Goal: Task Accomplishment & Management: Complete application form

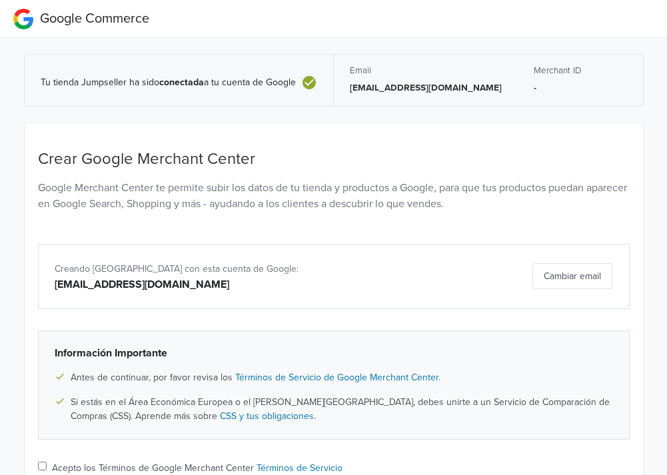
scroll to position [105, 0]
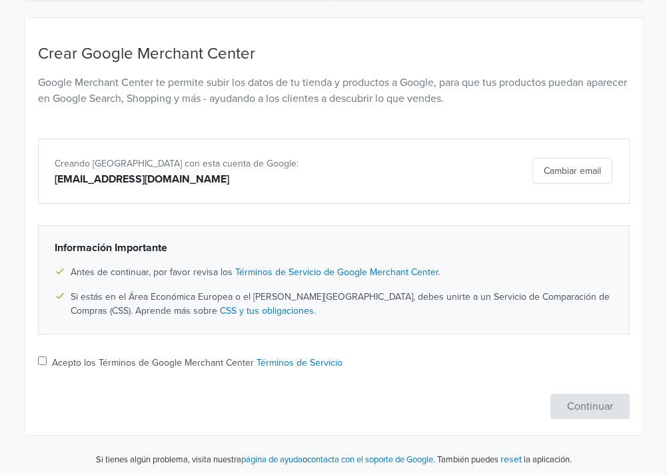
click at [592, 173] on button "Cambiar email" at bounding box center [572, 171] width 80 height 26
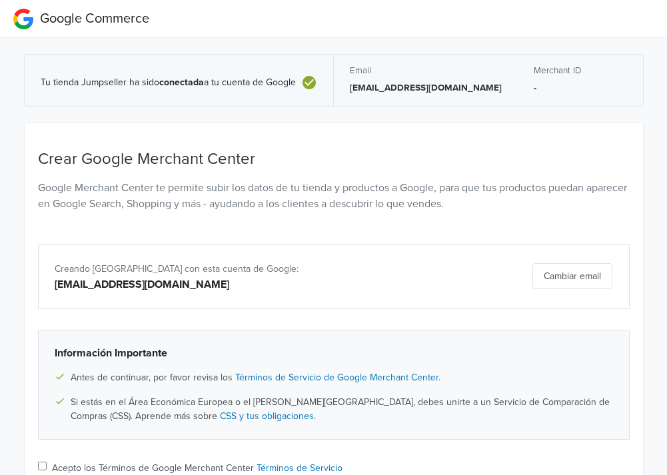
scroll to position [105, 0]
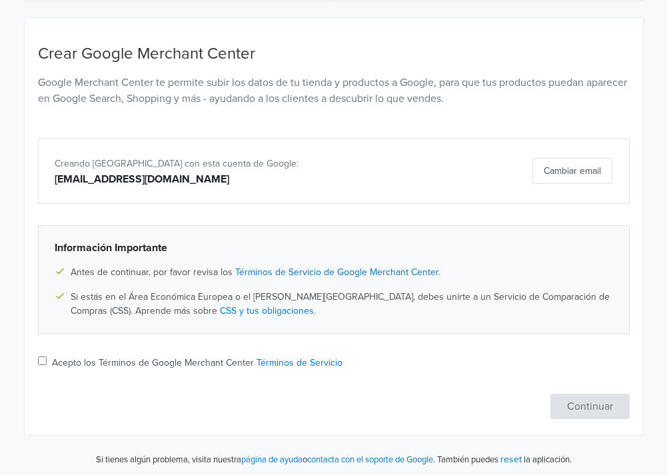
click at [44, 350] on div "Crear Google Merchant Center Google Merchant Center te permite subir los datos …" at bounding box center [334, 232] width 592 height 374
click at [41, 361] on input "Acepto los Términos de Google Merchant Center Términos de Servicio" at bounding box center [42, 360] width 9 height 9
checkbox input "true"
click at [591, 401] on button "Continuar" at bounding box center [589, 406] width 79 height 25
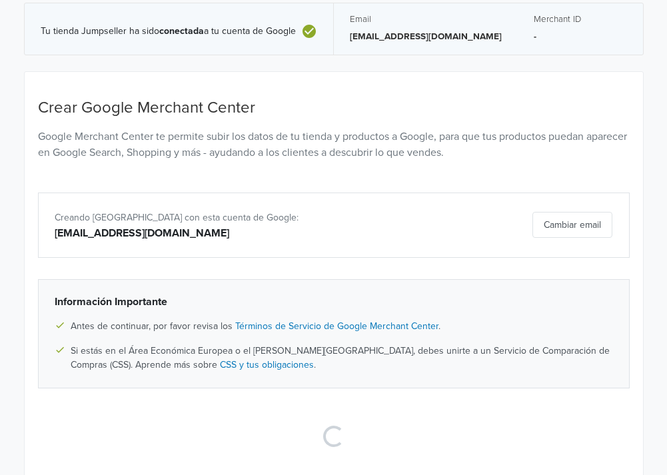
scroll to position [96, 0]
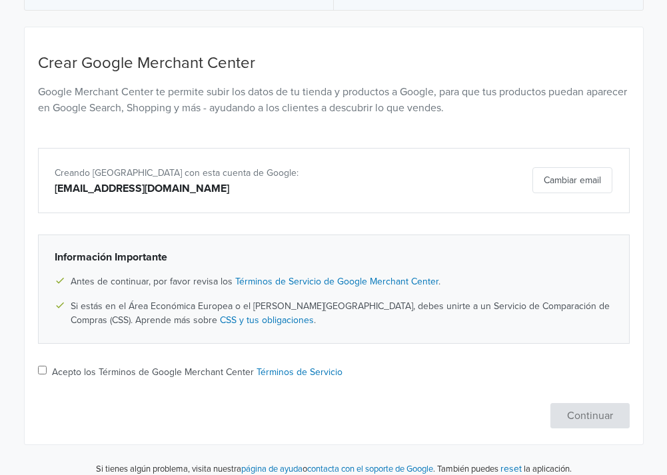
click at [139, 373] on label "Acepto los Términos de Google Merchant Center Términos de Servicio" at bounding box center [197, 372] width 290 height 14
click at [47, 373] on input "Acepto los Términos de Google Merchant Center Términos de Servicio" at bounding box center [42, 370] width 9 height 9
checkbox input "true"
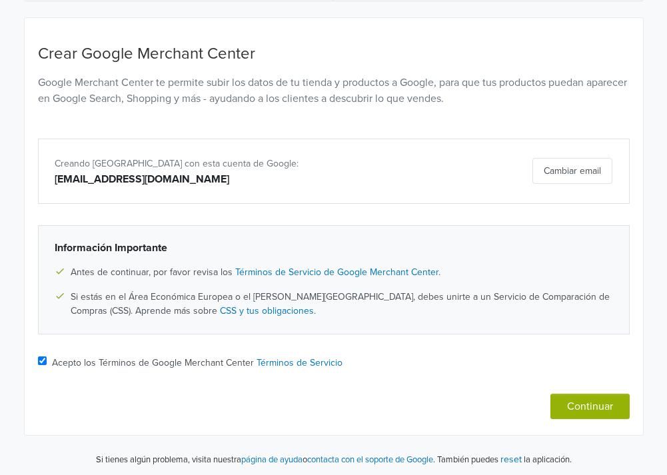
click at [589, 404] on button "Continuar" at bounding box center [589, 406] width 79 height 25
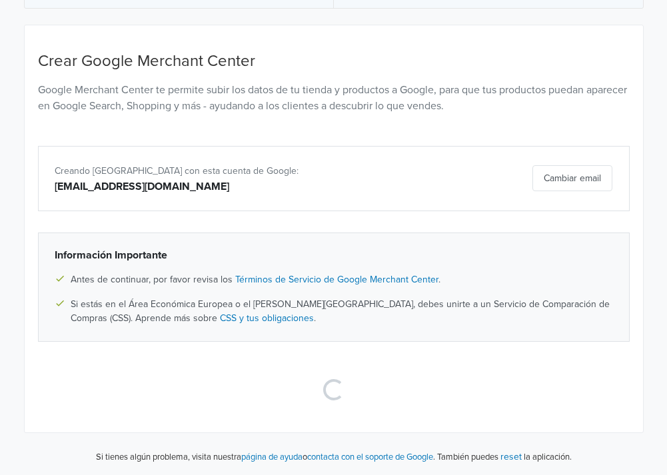
scroll to position [96, 0]
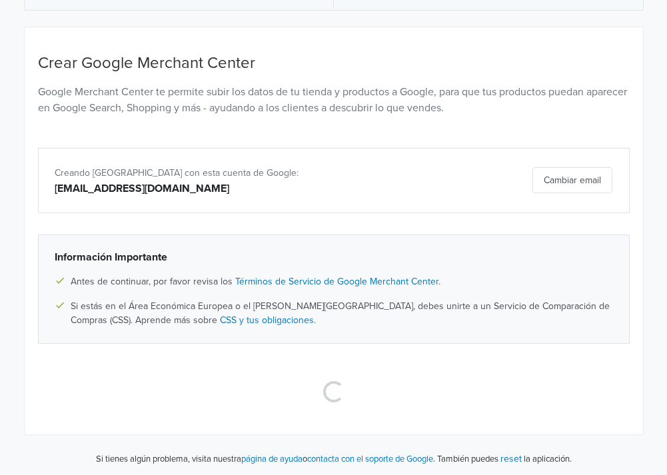
click at [404, 247] on div "Información Importante Antes de continuar, por favor revisa los Términos de Ser…" at bounding box center [334, 289] width 592 height 109
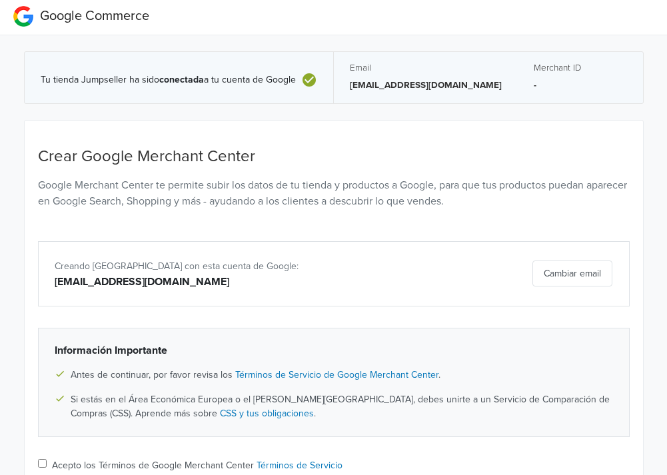
scroll to position [105, 0]
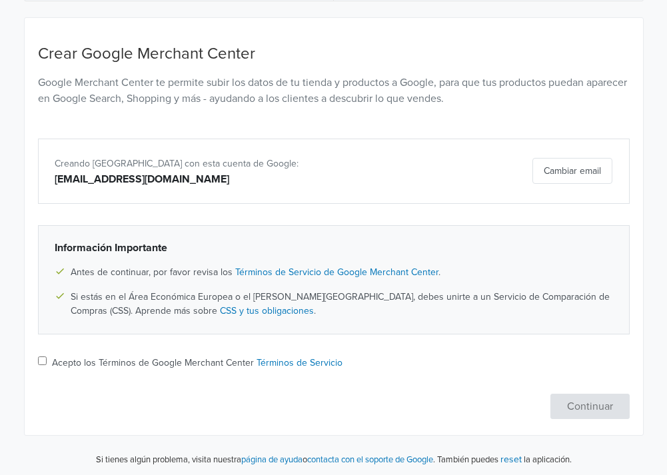
click at [64, 356] on label "Acepto los Términos de Google Merchant Center Términos de Servicio" at bounding box center [197, 363] width 290 height 14
click at [47, 356] on input "Acepto los Términos de Google Merchant Center Términos de Servicio" at bounding box center [42, 360] width 9 height 9
checkbox input "true"
click at [569, 404] on button "Continuar" at bounding box center [589, 406] width 79 height 25
click at [100, 346] on div "Crear Google Merchant Center Google Merchant Center te permite subir los datos …" at bounding box center [334, 232] width 592 height 374
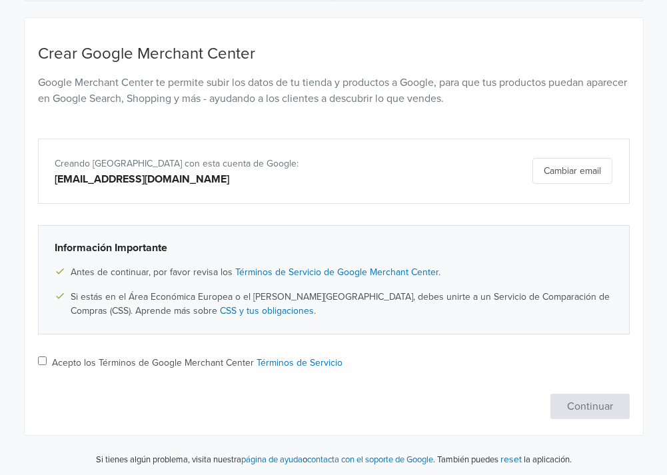
click at [111, 356] on label "Acepto los Términos de Google Merchant Center Términos de Servicio" at bounding box center [197, 363] width 290 height 14
click at [47, 356] on input "Acepto los Términos de Google Merchant Center Términos de Servicio" at bounding box center [42, 360] width 9 height 9
checkbox input "true"
click at [599, 402] on button "Continuar" at bounding box center [589, 406] width 79 height 25
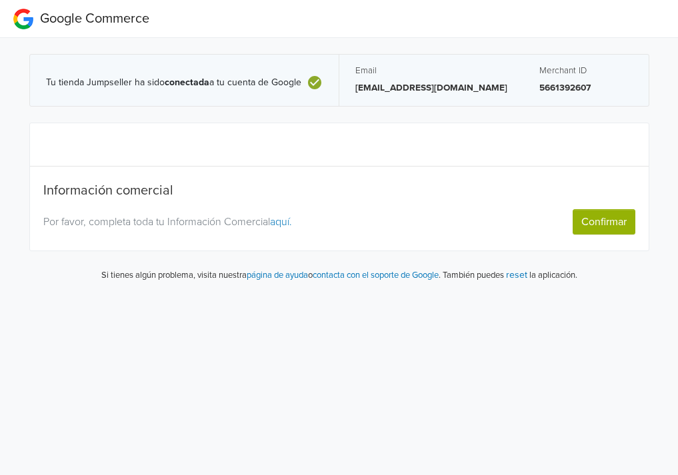
click at [578, 230] on button "Confirmar" at bounding box center [603, 221] width 63 height 25
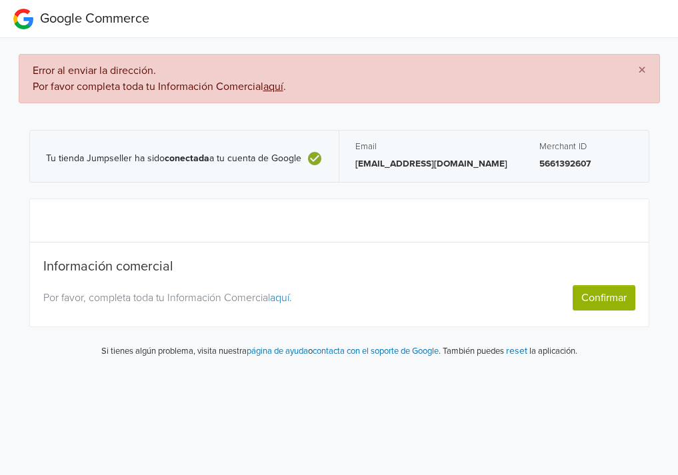
click at [272, 287] on div "Por favor, completa toda tu Información Comercial aquí. Confirmar" at bounding box center [339, 297] width 612 height 25
click at [289, 294] on link "aquí." at bounding box center [281, 297] width 22 height 13
